Goal: Find specific page/section: Find specific page/section

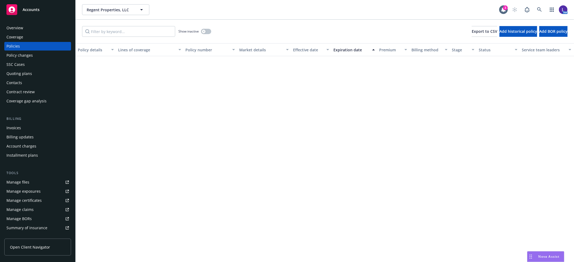
scroll to position [337, 0]
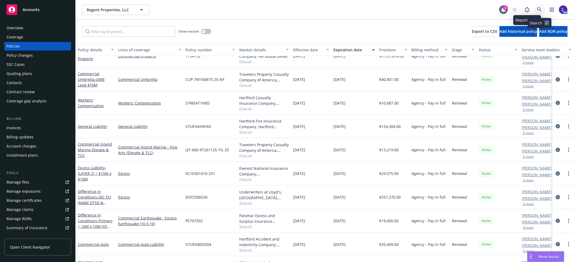
click at [540, 7] on icon at bounding box center [539, 9] width 5 height 5
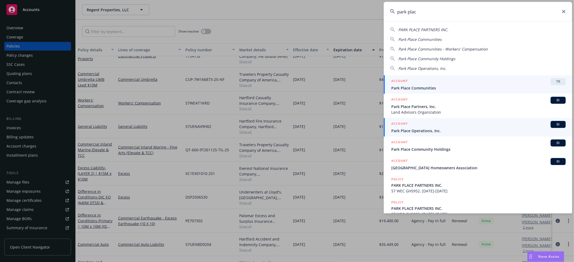
type input "park plac"
click at [410, 131] on span "Park Place Operations, Inc." at bounding box center [478, 131] width 174 height 6
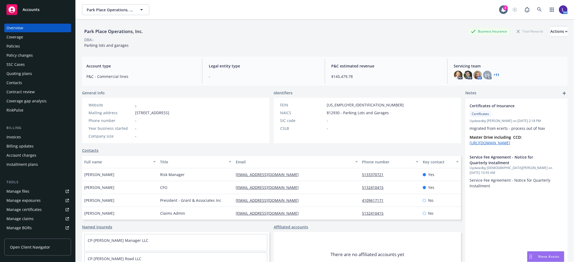
click at [33, 154] on div "Account charges" at bounding box center [21, 155] width 30 height 9
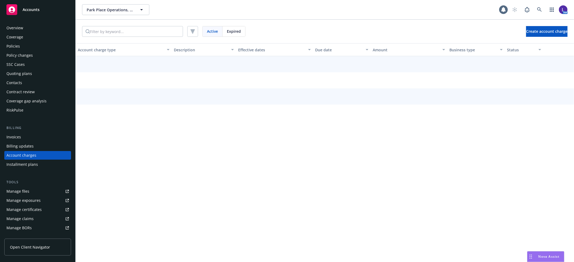
scroll to position [15, 0]
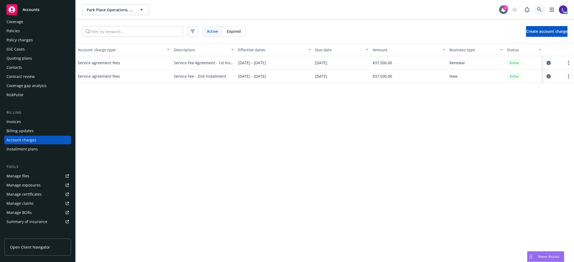
drag, startPoint x: 538, startPoint y: 10, endPoint x: 378, endPoint y: -15, distance: 162.2
click at [378, 0] on html "Accounts Overview Coverage Policies Policy changes SSC Cases Quoting plans Cont…" at bounding box center [287, 131] width 574 height 262
click at [540, 8] on icon at bounding box center [539, 9] width 5 height 5
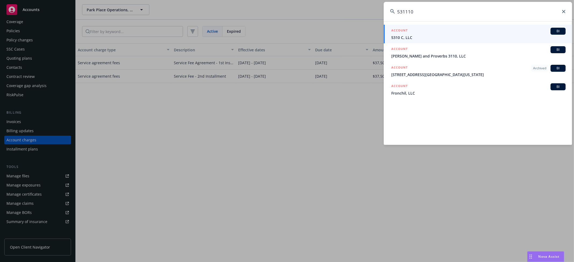
drag, startPoint x: 417, startPoint y: 13, endPoint x: 383, endPoint y: 11, distance: 34.2
click at [383, 11] on div "531110 ACCOUNT BI 5310 C, LLC ACCOUNT BI [PERSON_NAME] and Proverbs 3110, LLC A…" at bounding box center [287, 131] width 574 height 262
type input "[PERSON_NAME]"
